Goal: Information Seeking & Learning: Learn about a topic

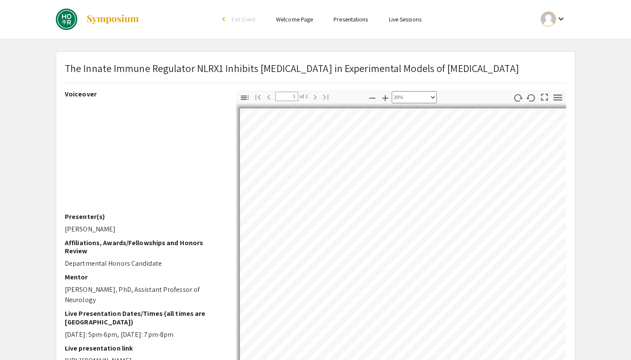
select select "custom"
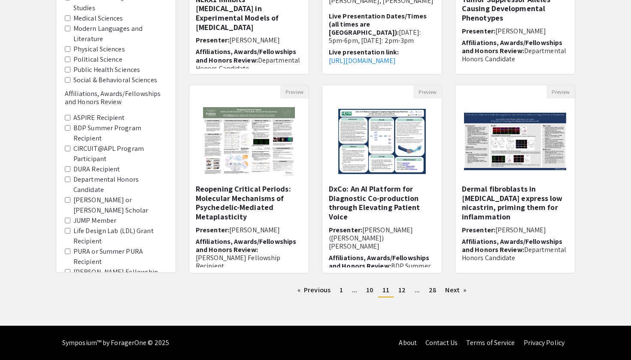
scroll to position [208, 0]
click at [400, 295] on link "page 12" at bounding box center [402, 290] width 16 height 13
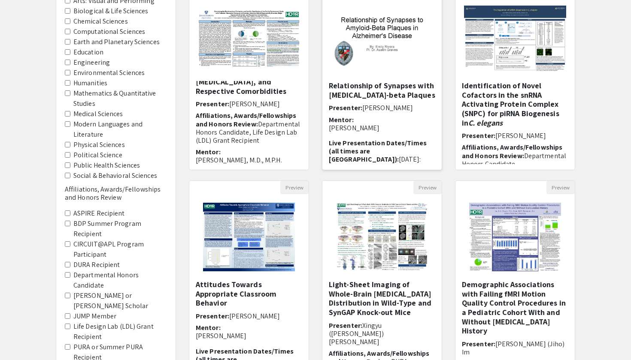
scroll to position [172, 0]
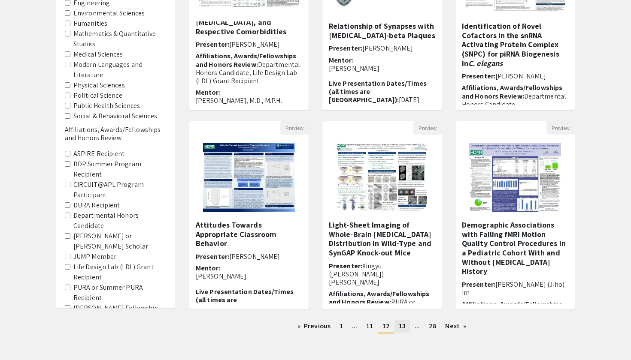
click at [405, 329] on span "13" at bounding box center [402, 326] width 7 height 9
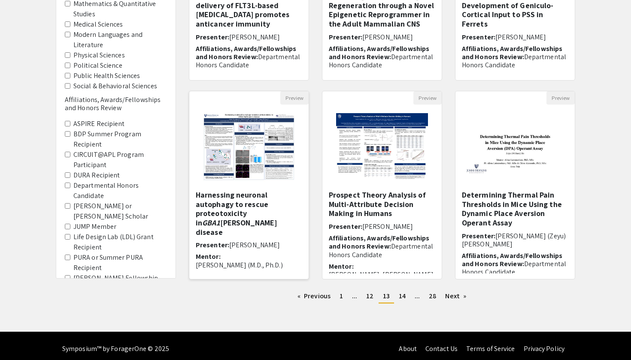
click at [256, 145] on img at bounding box center [248, 148] width 109 height 86
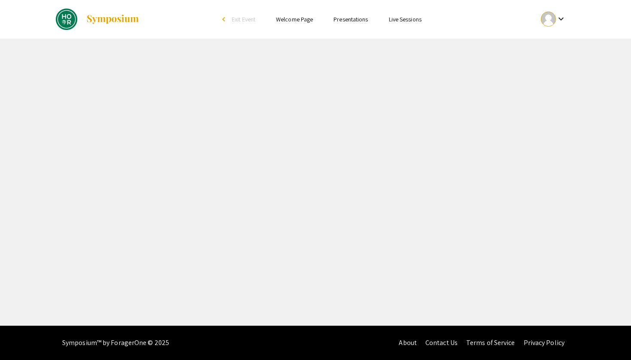
select select "custom"
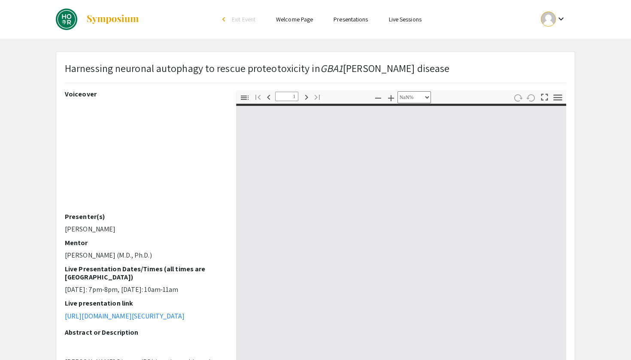
type input "0"
select select "custom"
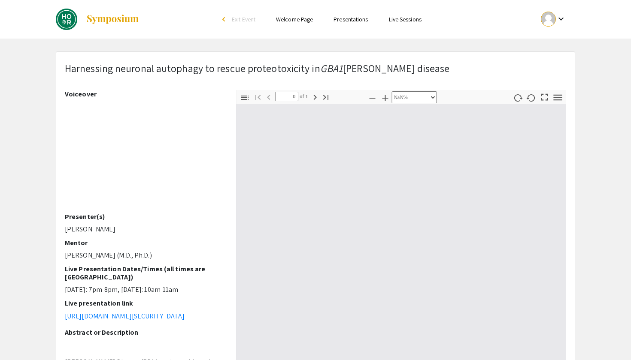
type input "1"
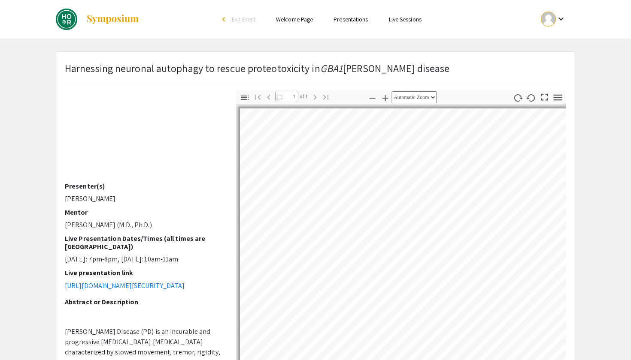
scroll to position [38, 0]
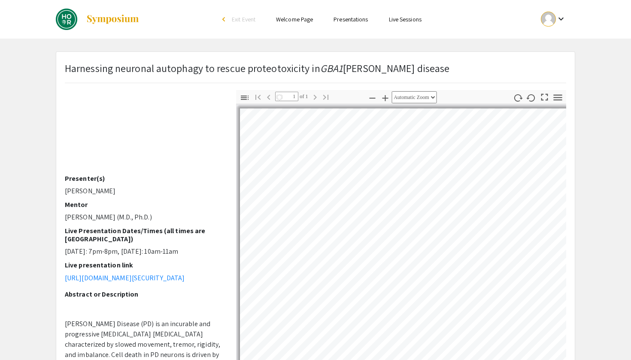
select select "auto"
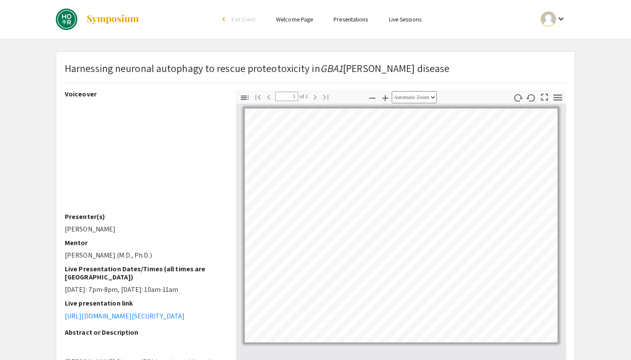
scroll to position [0, 0]
